Goal: Information Seeking & Learning: Learn about a topic

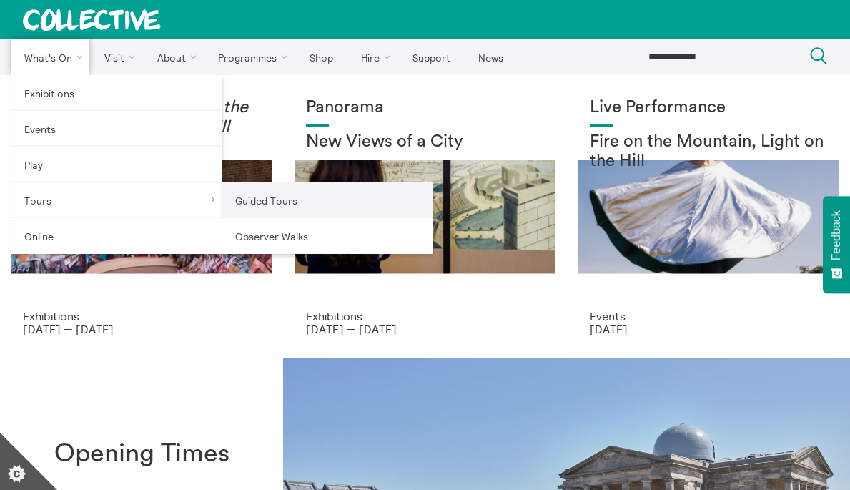
click at [314, 205] on link "Guided Tours" at bounding box center [327, 200] width 211 height 36
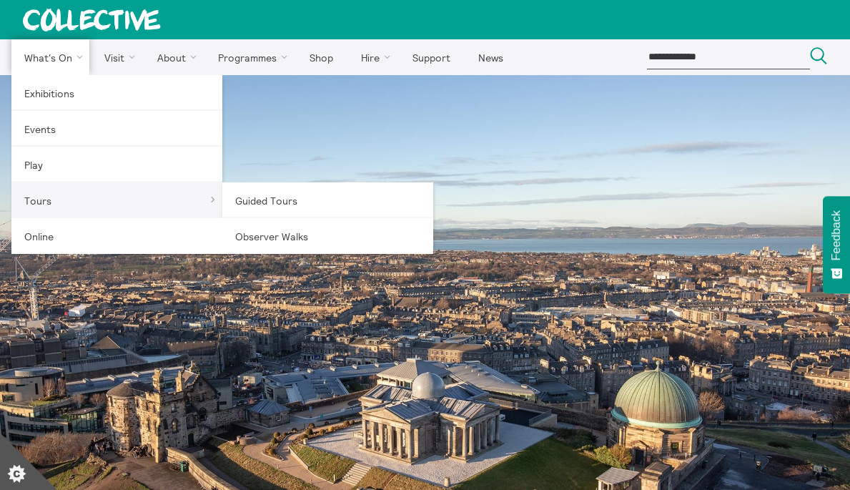
click at [84, 197] on link "Tours" at bounding box center [116, 200] width 211 height 36
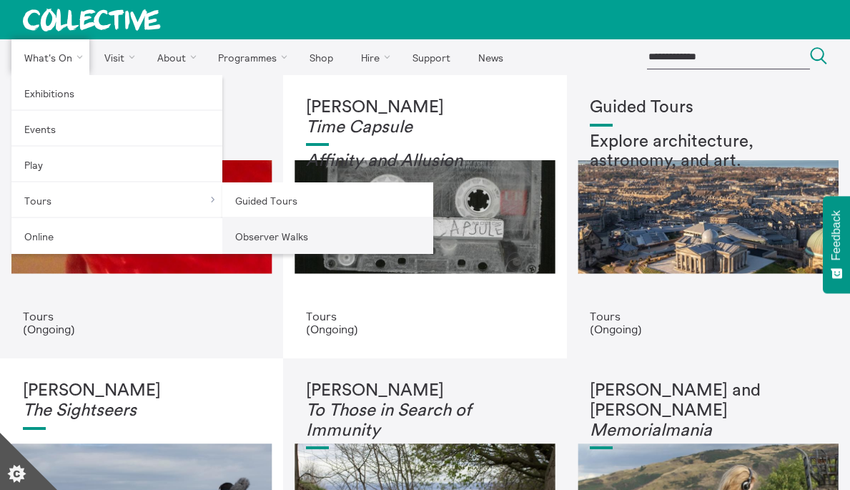
click at [247, 244] on link "Observer Walks" at bounding box center [327, 236] width 211 height 36
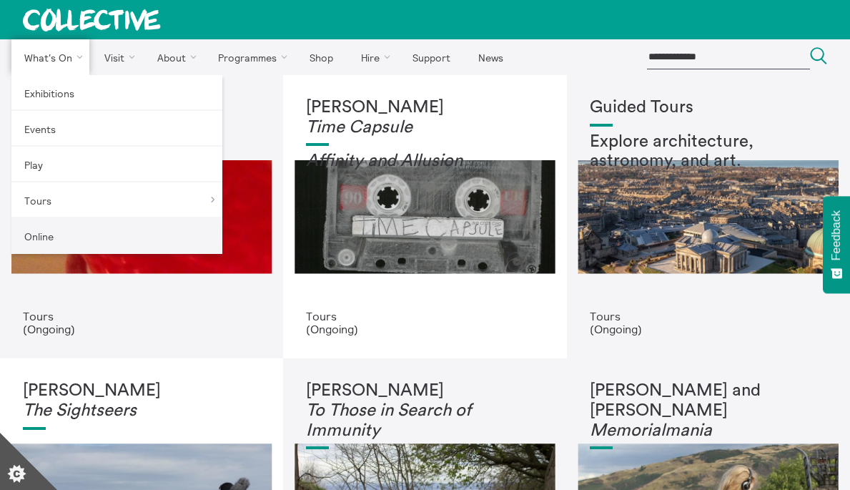
click at [94, 237] on link "Online" at bounding box center [116, 236] width 211 height 36
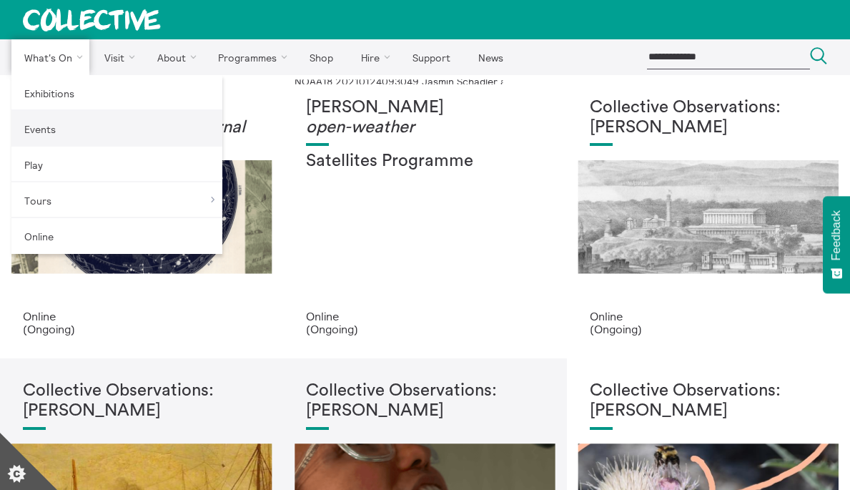
click at [63, 125] on link "Events" at bounding box center [116, 129] width 211 height 36
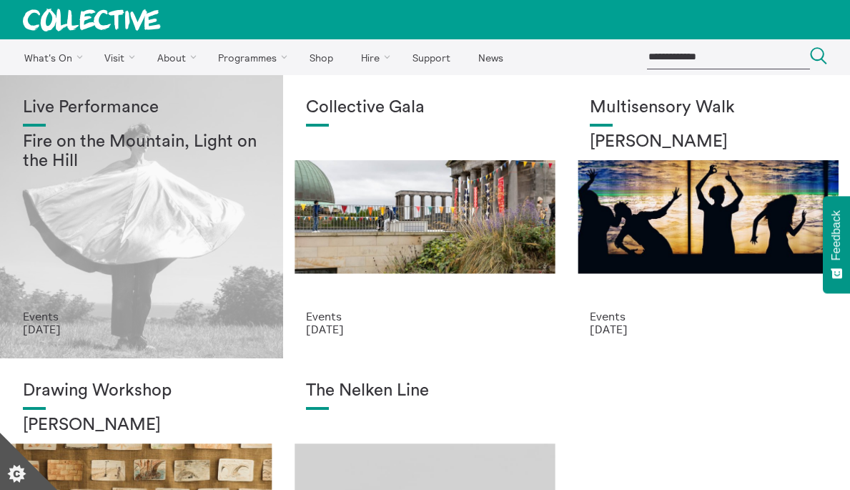
click at [160, 205] on div "Live Performance Fire on the Mountain, Light on the Hill" at bounding box center [141, 204] width 237 height 212
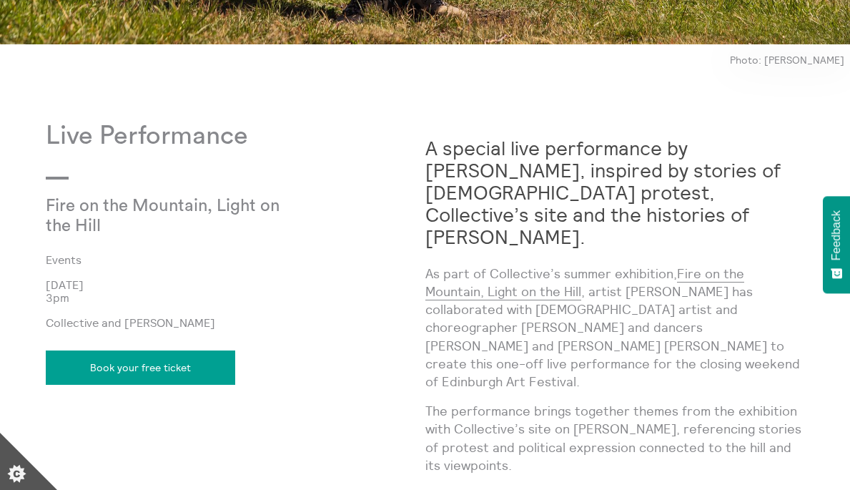
scroll to position [531, 0]
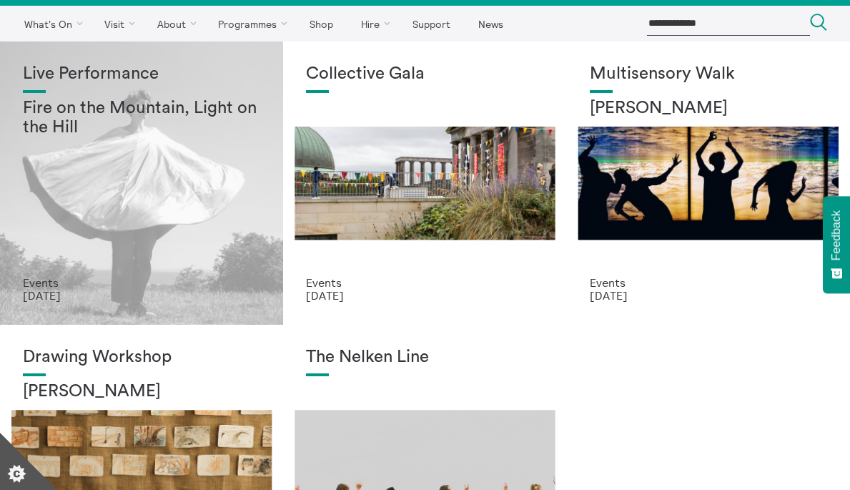
scroll to position [34, 0]
